Goal: Task Accomplishment & Management: Use online tool/utility

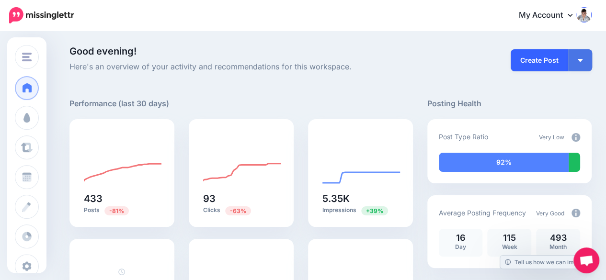
click at [548, 54] on link "Create Post" at bounding box center [540, 60] width 58 height 22
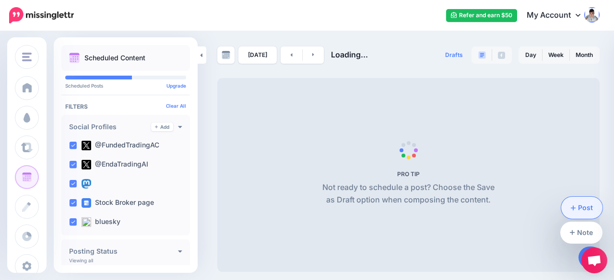
click at [591, 206] on link "Post" at bounding box center [582, 208] width 42 height 22
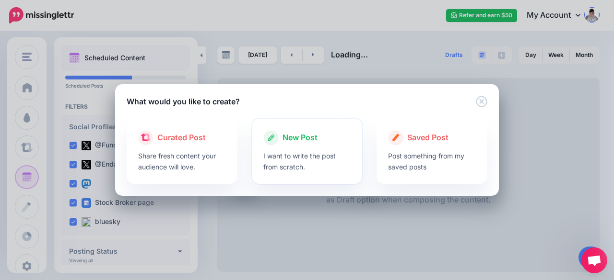
click at [299, 145] on div "New Post" at bounding box center [307, 137] width 88 height 15
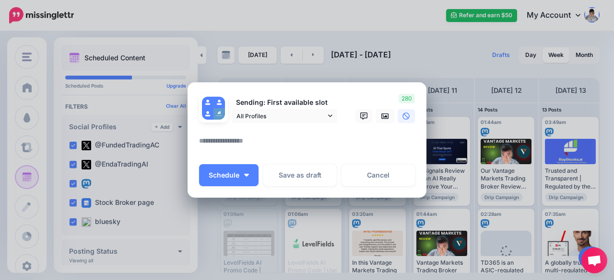
click at [219, 144] on textarea at bounding box center [309, 144] width 221 height 19
paste textarea "**********"
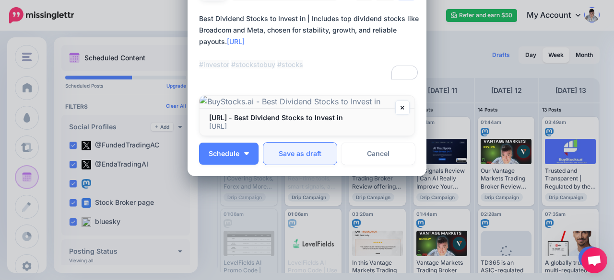
scroll to position [255, 0]
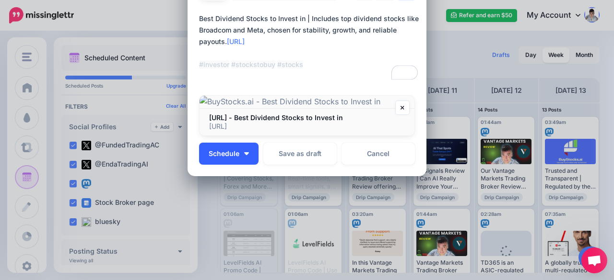
type textarea "**********"
click at [242, 158] on button "Schedule" at bounding box center [228, 154] width 59 height 22
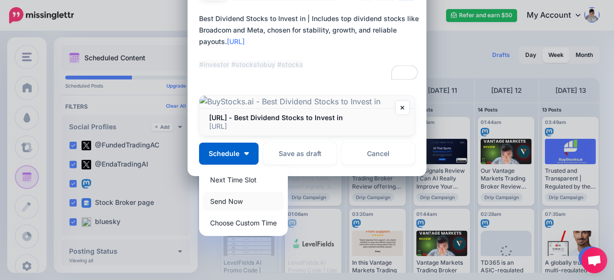
click at [216, 200] on link "Send Now" at bounding box center [243, 201] width 81 height 19
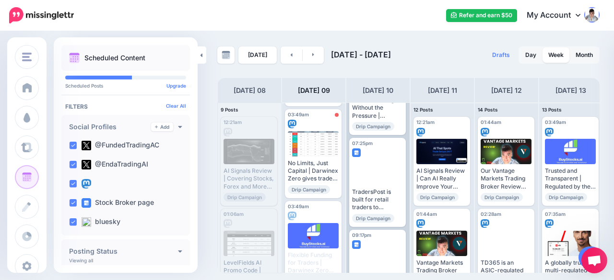
scroll to position [815, 0]
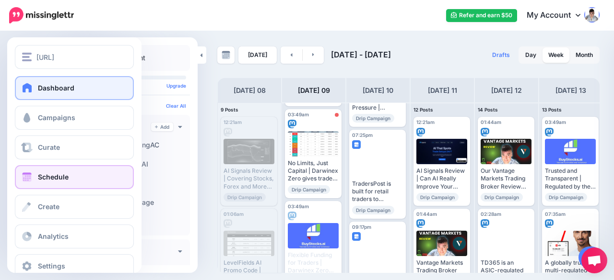
click at [32, 96] on link "Dashboard" at bounding box center [74, 88] width 119 height 24
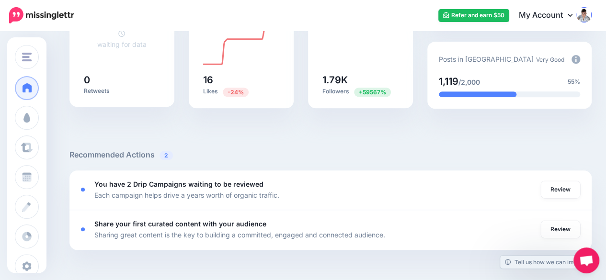
scroll to position [240, 0]
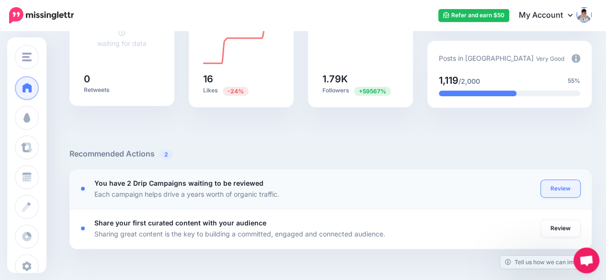
click at [566, 186] on link "Review" at bounding box center [560, 188] width 39 height 17
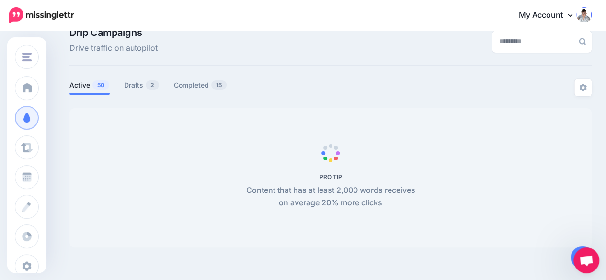
scroll to position [82, 0]
